Goal: Information Seeking & Learning: Learn about a topic

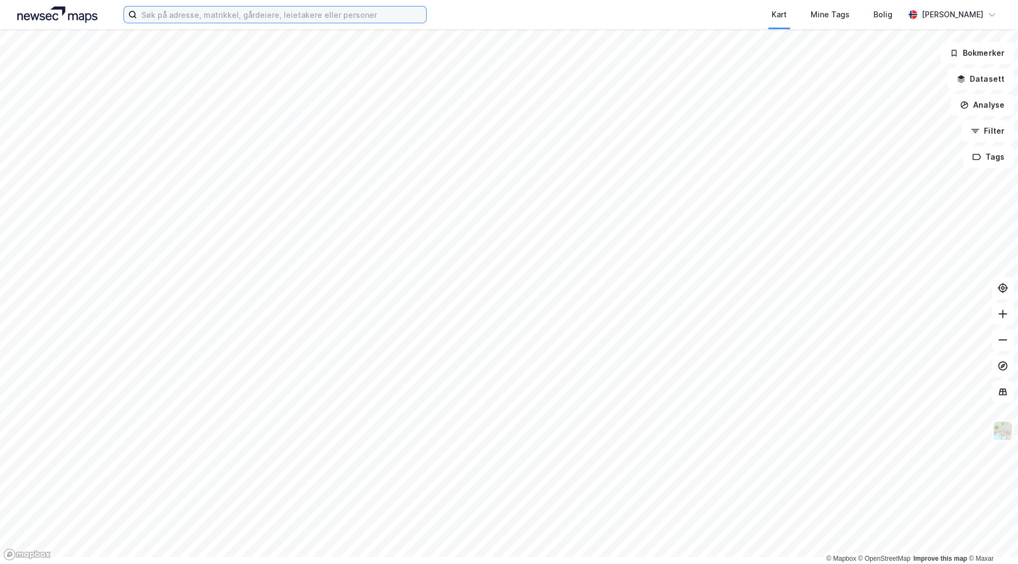
click at [257, 19] on input at bounding box center [281, 14] width 289 height 16
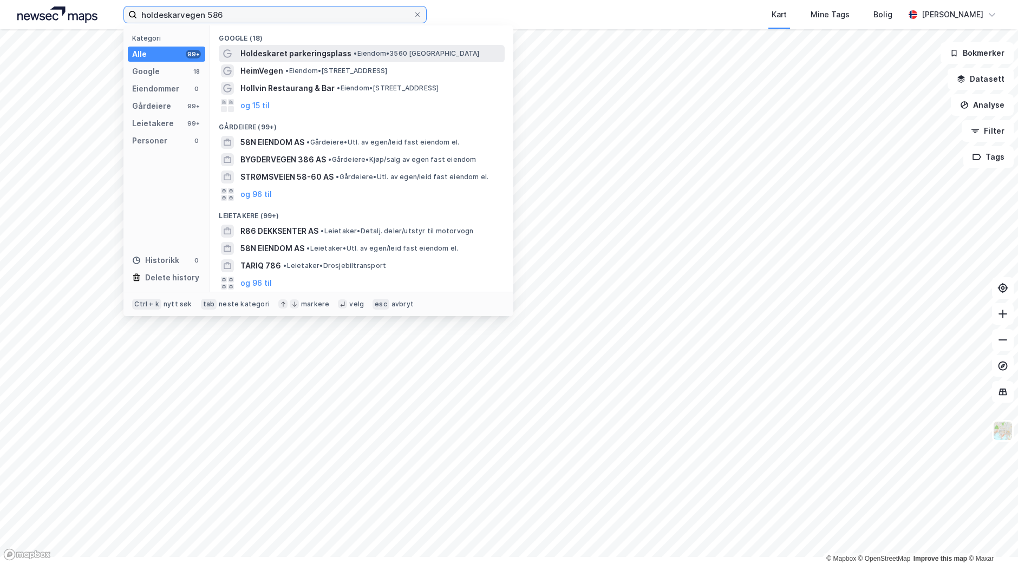
type input "holdeskarvegen 586"
click at [342, 60] on span "Holdeskaret parkeringsplass" at bounding box center [295, 53] width 111 height 13
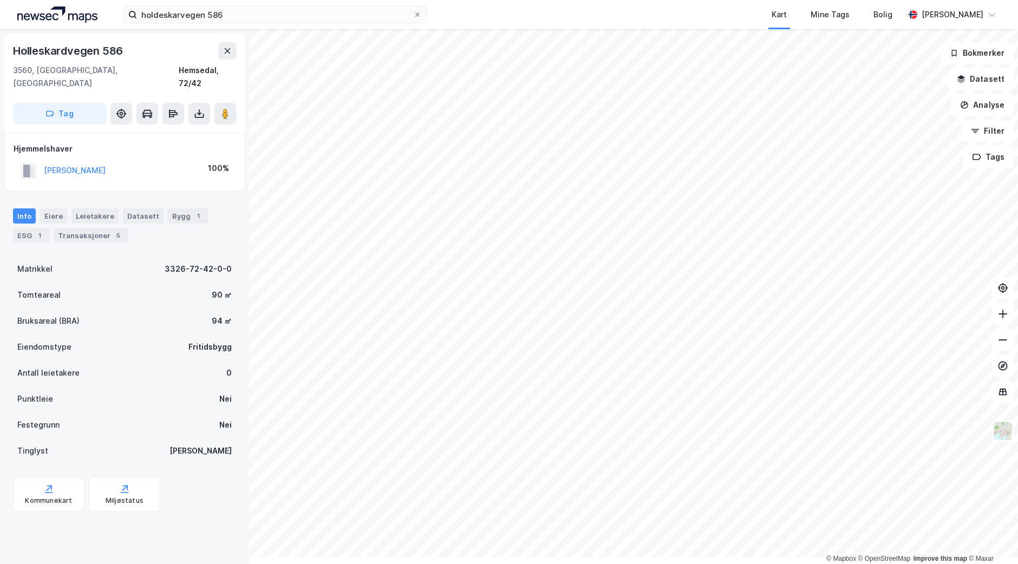
scroll to position [102, 0]
click at [107, 228] on div "Transaksjoner 5" at bounding box center [91, 235] width 74 height 15
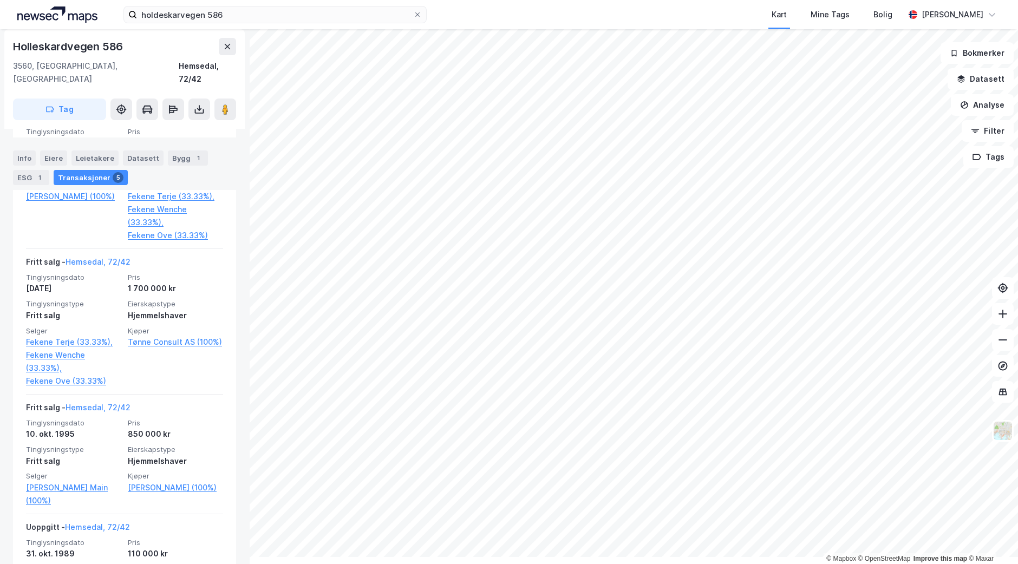
scroll to position [454, 0]
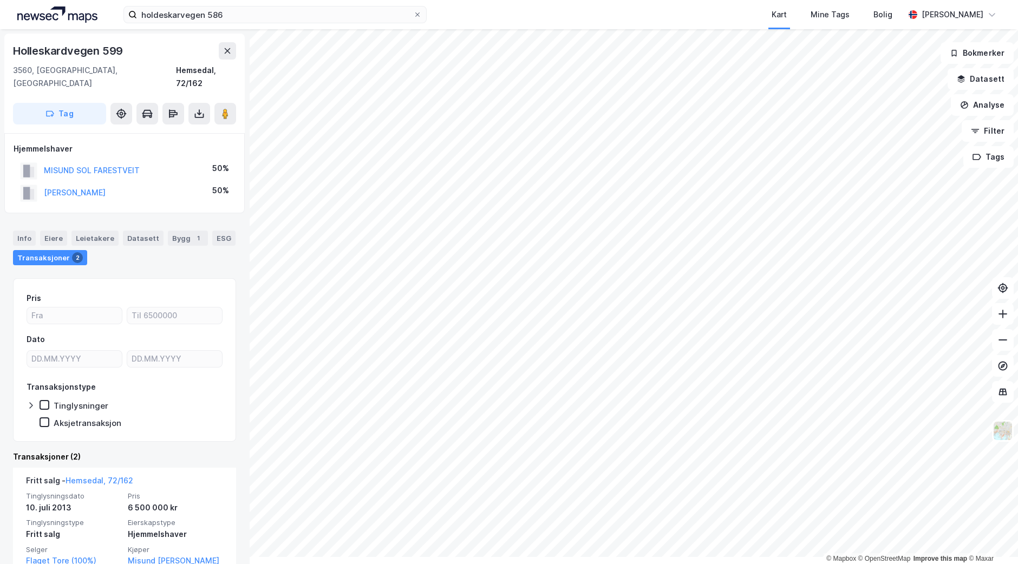
scroll to position [19, 0]
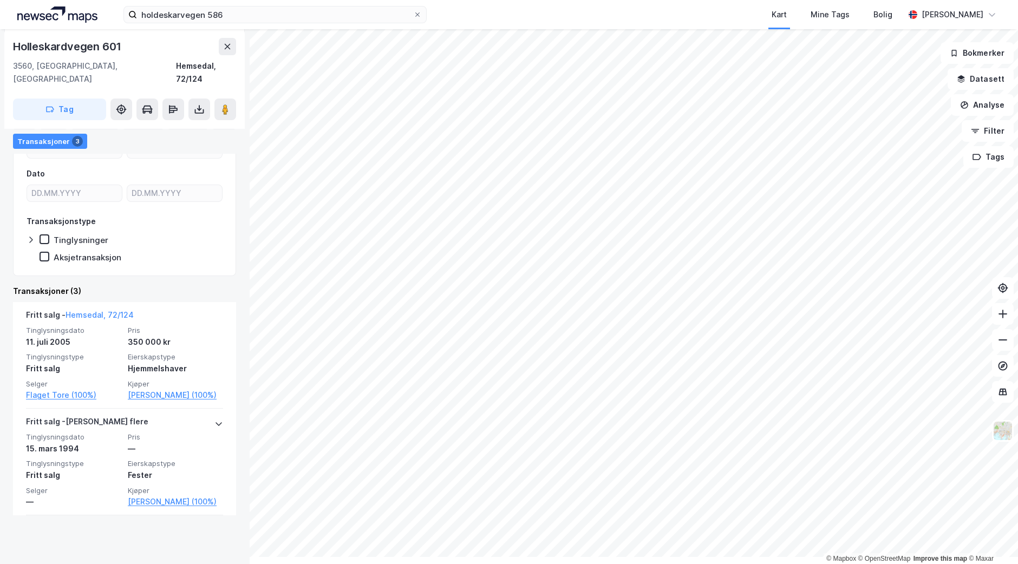
scroll to position [154, 0]
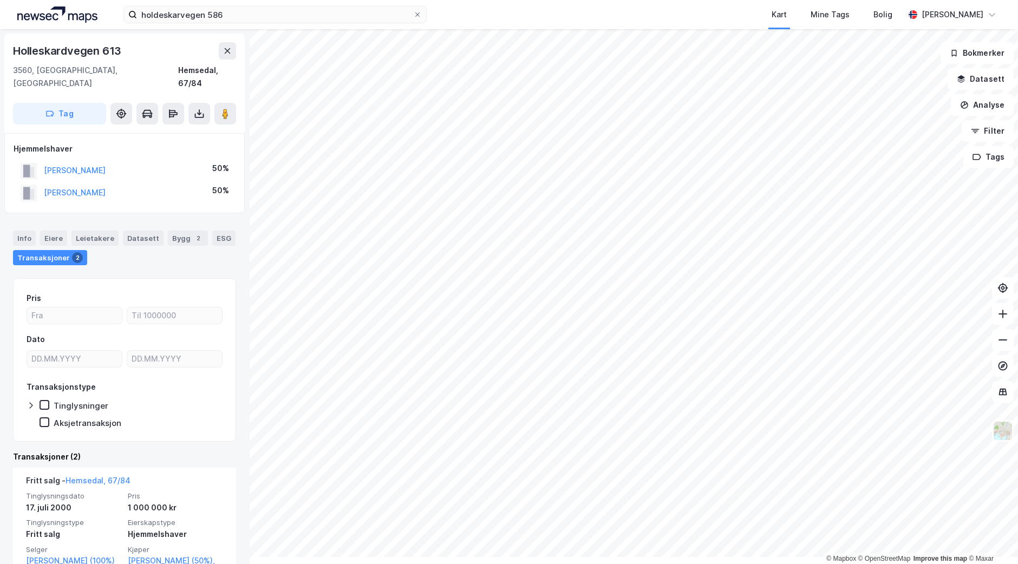
scroll to position [19, 0]
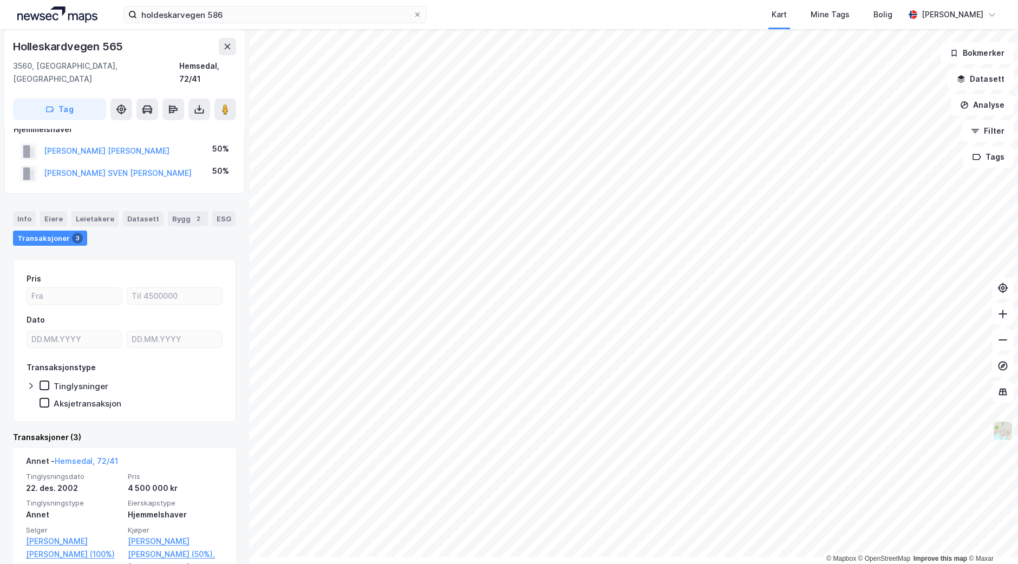
click at [997, 441] on img at bounding box center [1003, 431] width 21 height 21
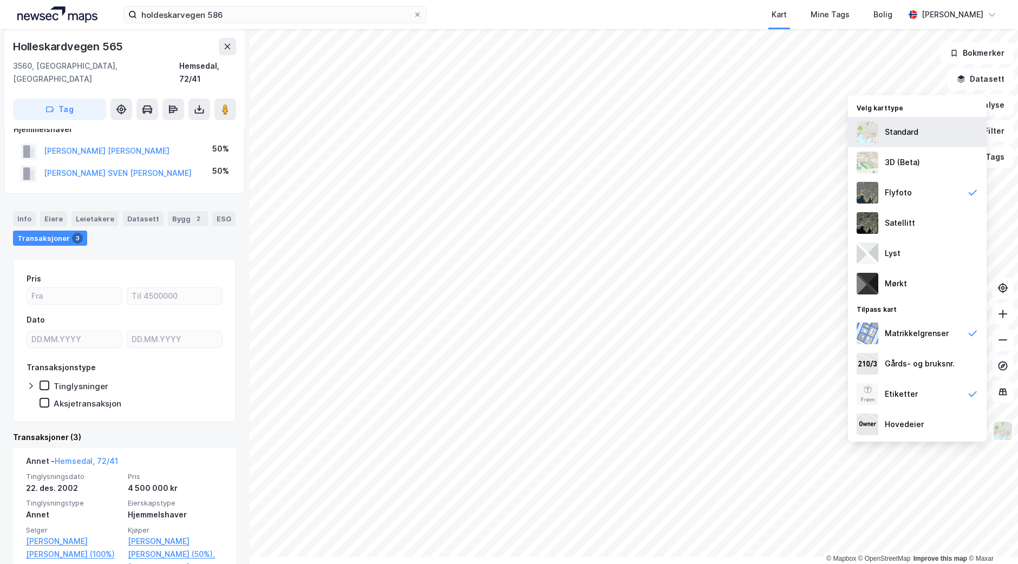
click at [885, 128] on div "Standard" at bounding box center [902, 132] width 34 height 13
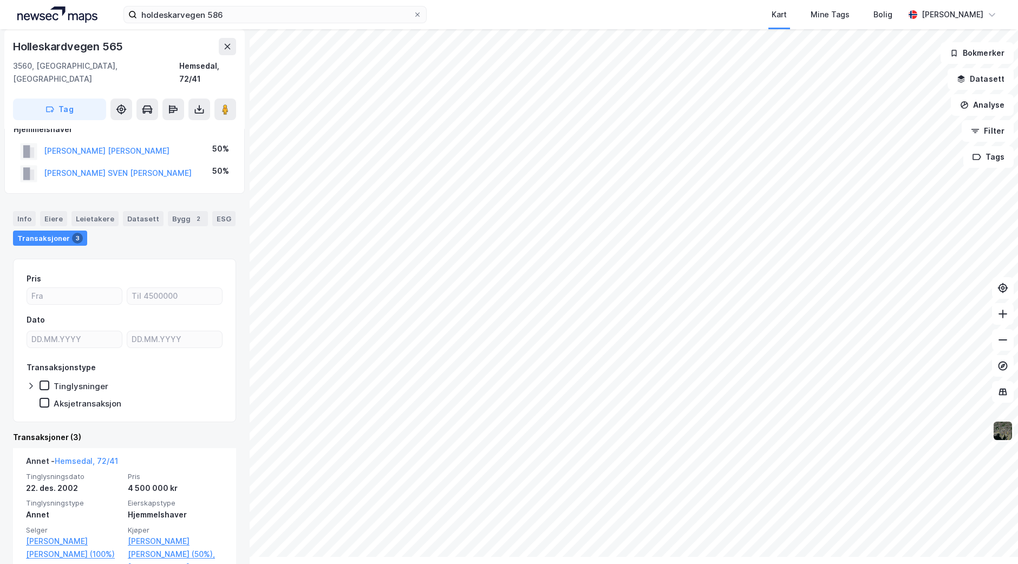
click at [1003, 441] on img at bounding box center [1003, 431] width 21 height 21
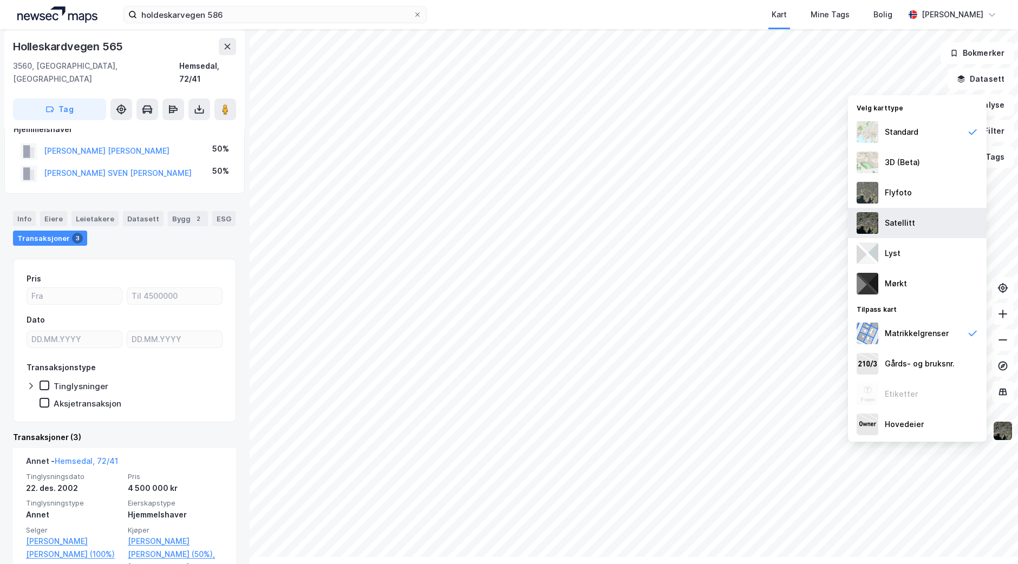
click at [857, 234] on img at bounding box center [868, 223] width 22 height 22
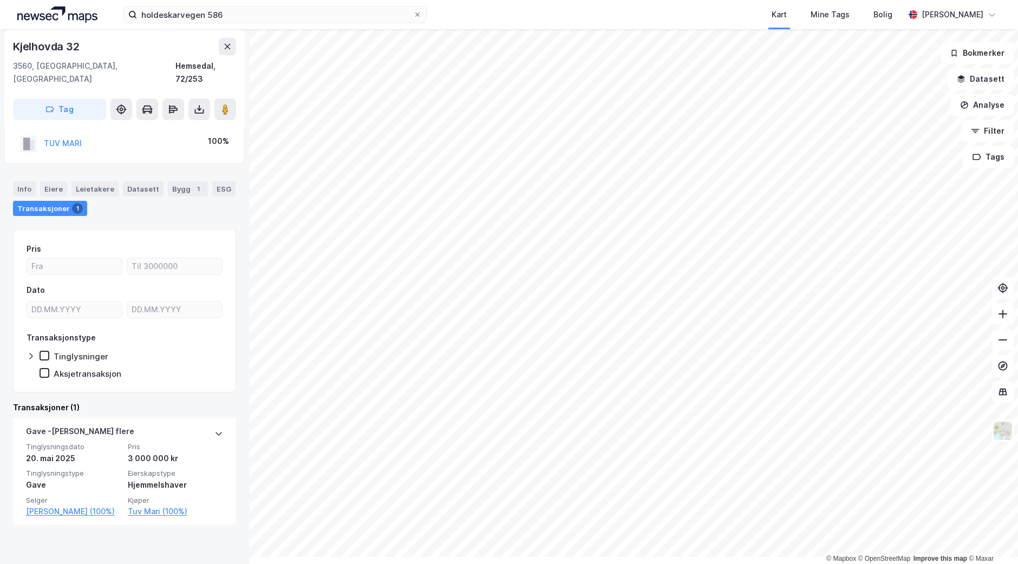
scroll to position [125, 0]
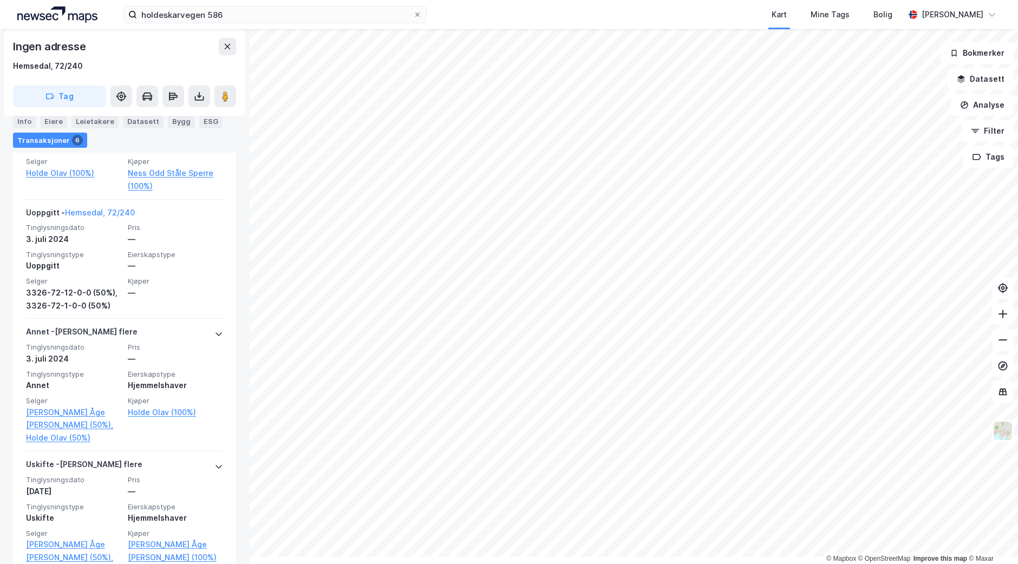
scroll to position [344, 0]
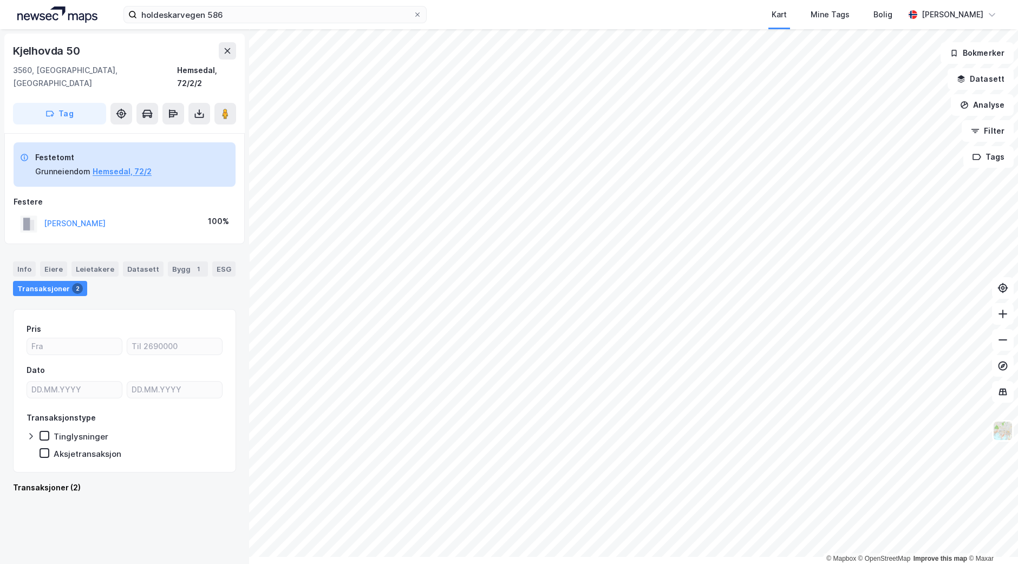
scroll to position [2, 0]
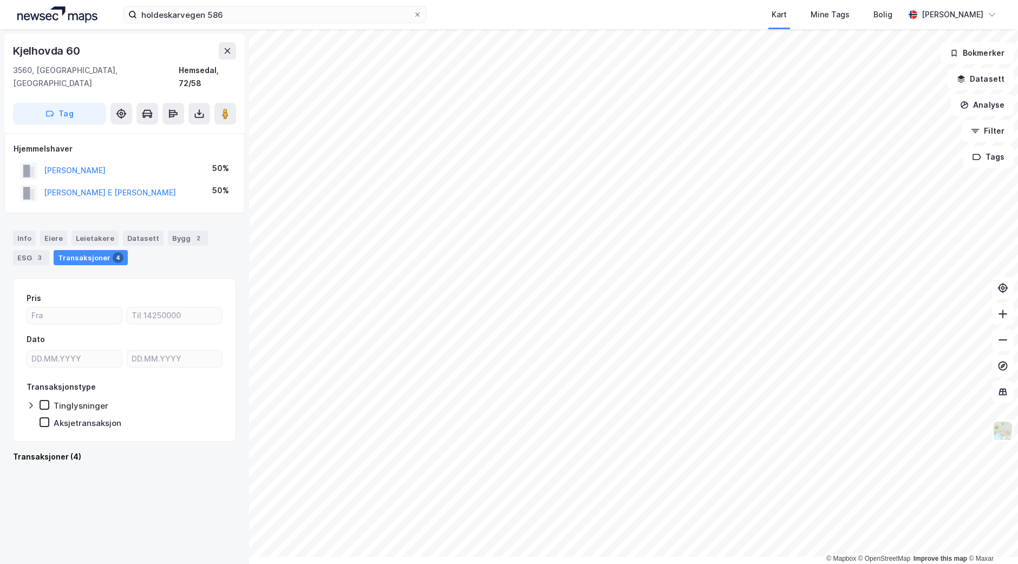
scroll to position [2, 0]
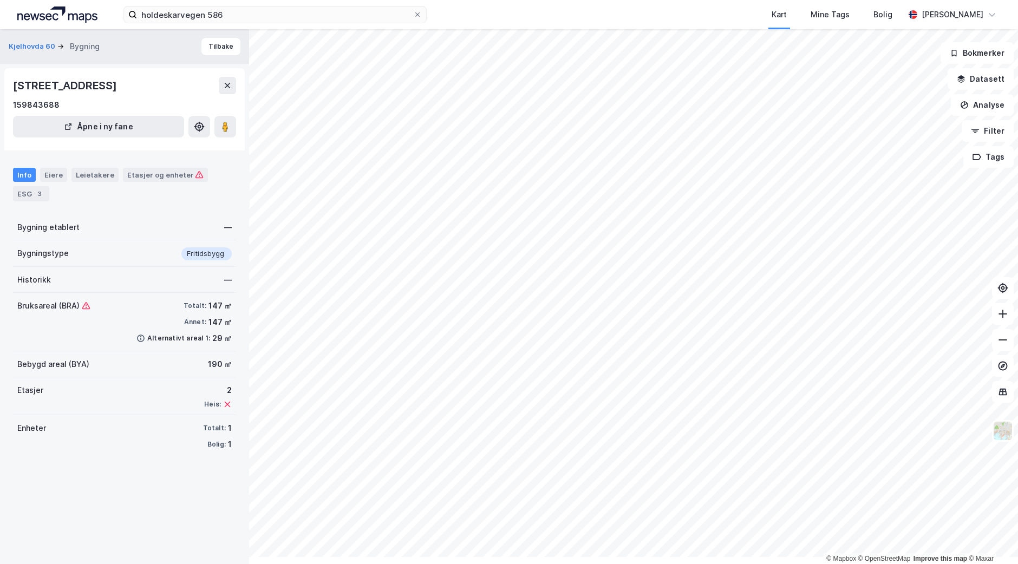
click at [30, 182] on div "Info" at bounding box center [24, 175] width 23 height 14
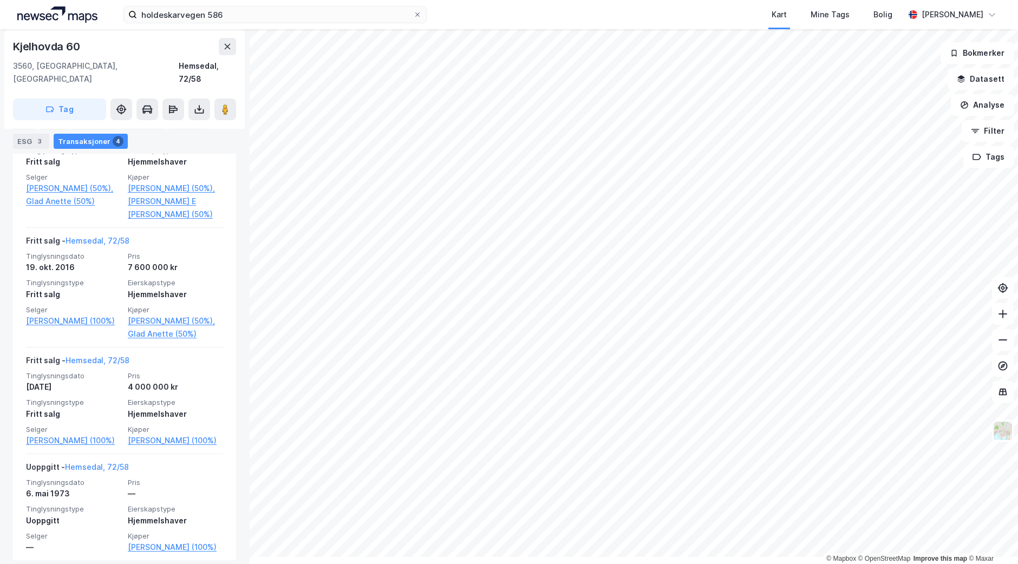
scroll to position [400, 0]
